Goal: Information Seeking & Learning: Learn about a topic

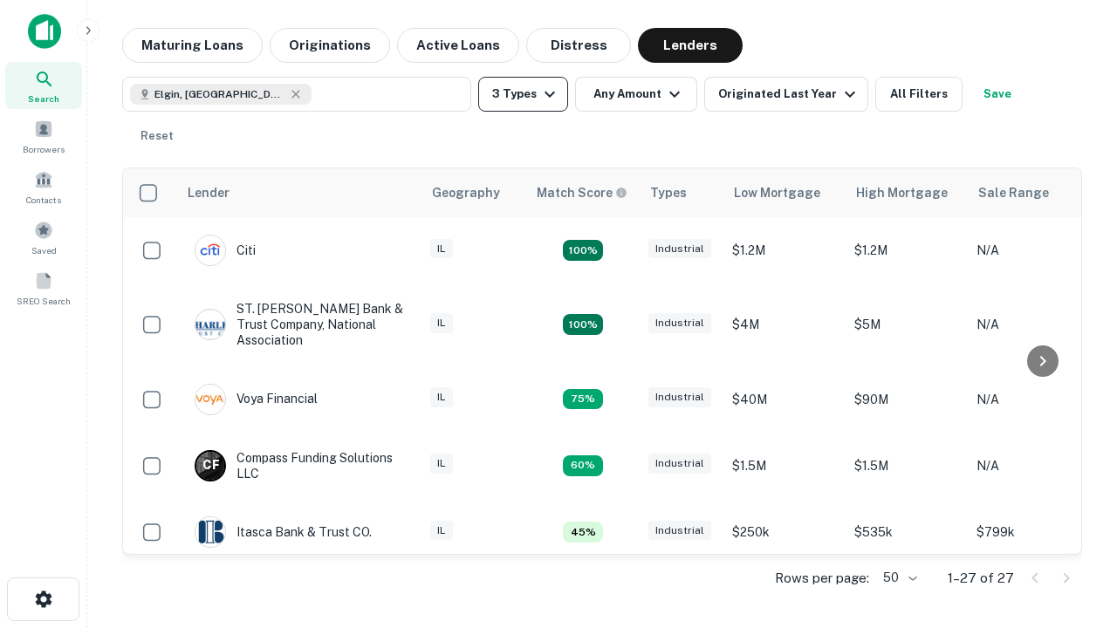
click at [523, 94] on button "3 Types" at bounding box center [523, 94] width 90 height 35
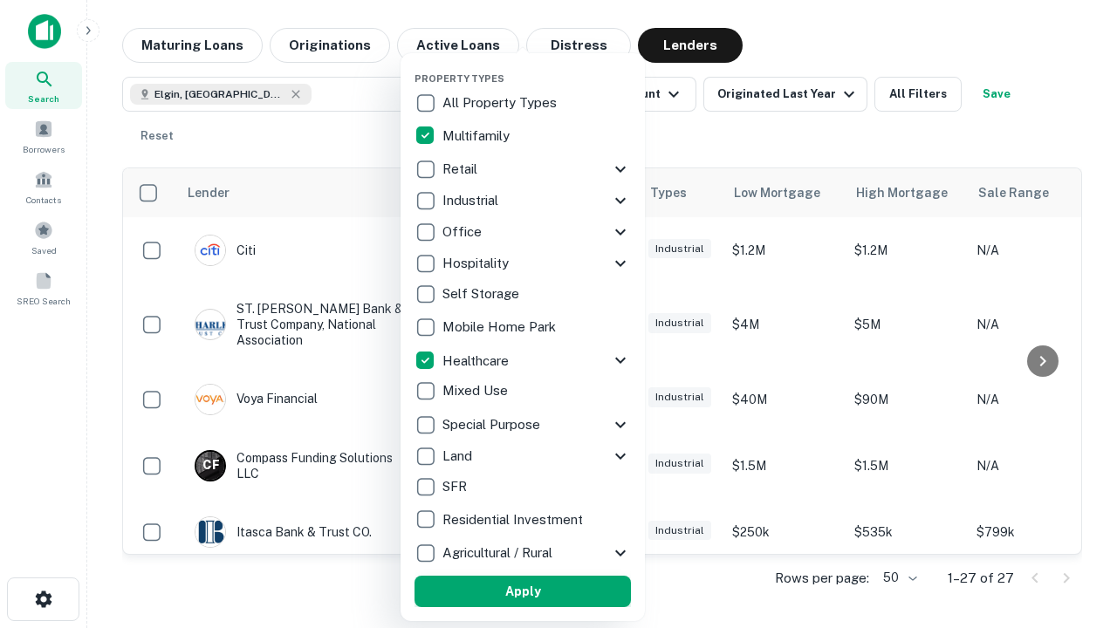
click at [523, 592] on button "Apply" at bounding box center [523, 591] width 216 height 31
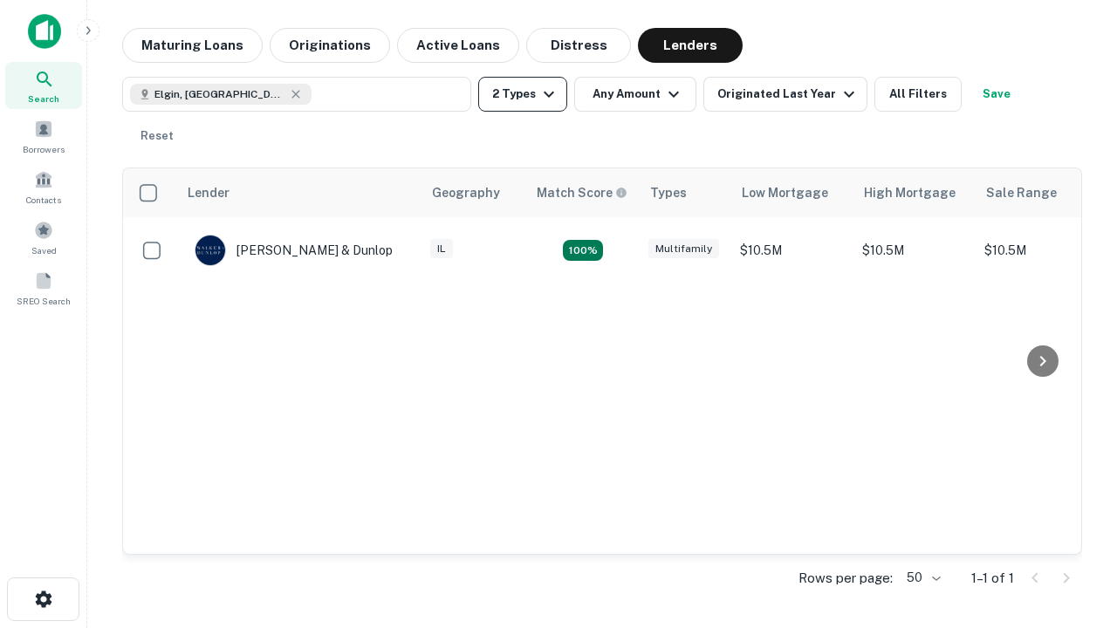
click at [523, 94] on button "2 Types" at bounding box center [522, 94] width 89 height 35
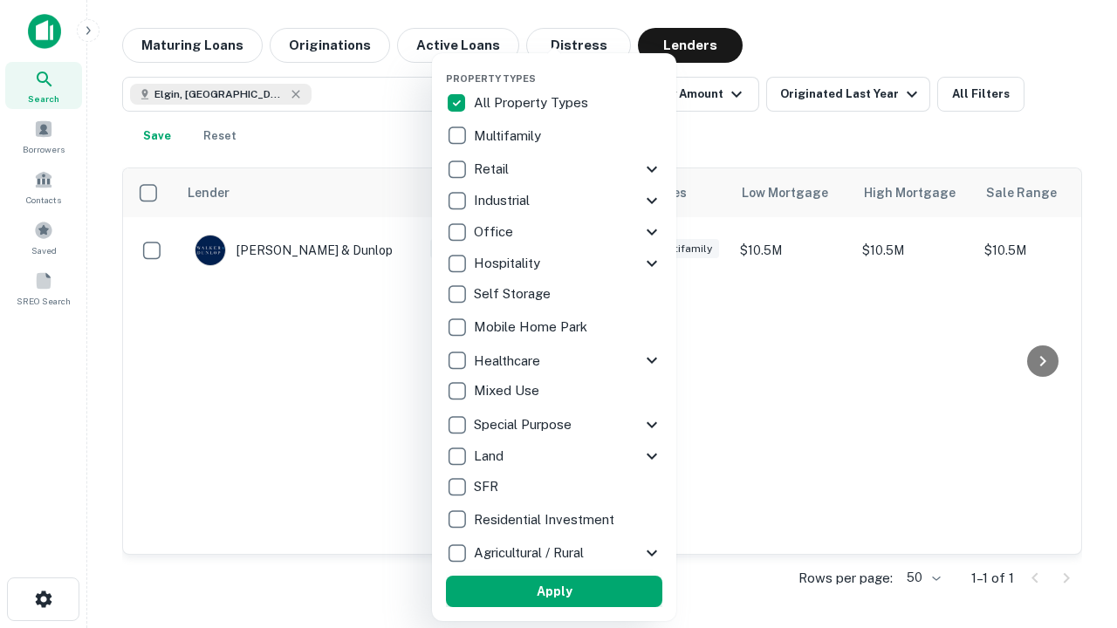
click at [554, 592] on button "Apply" at bounding box center [554, 591] width 216 height 31
